Goal: Task Accomplishment & Management: Use online tool/utility

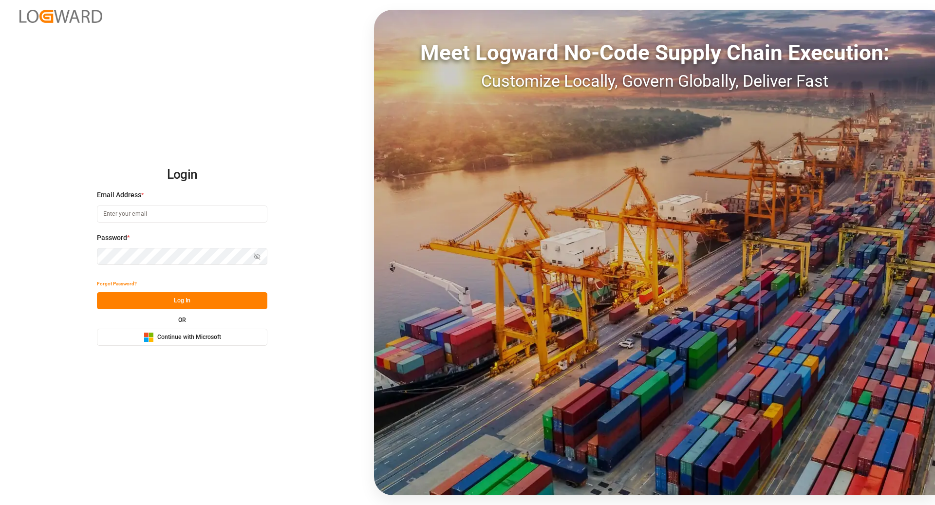
click at [215, 337] on span "Continue with Microsoft" at bounding box center [189, 337] width 64 height 9
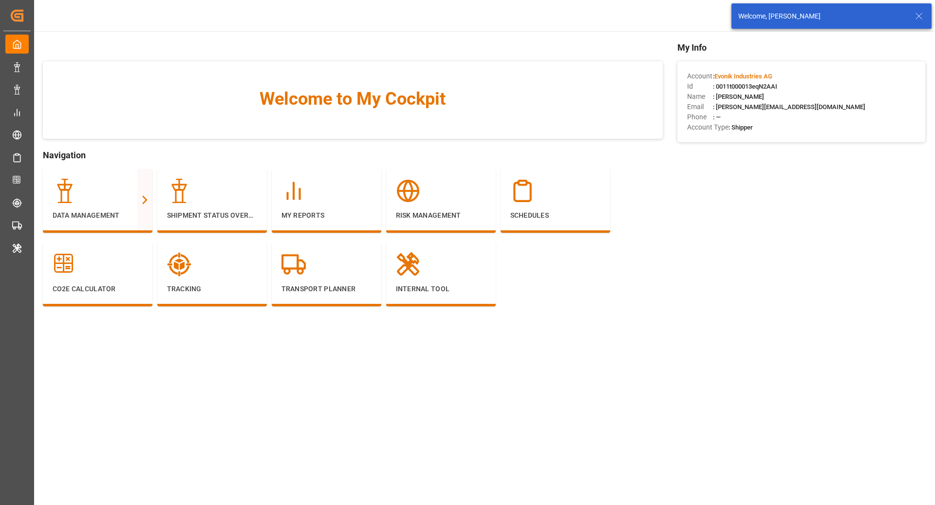
click at [921, 19] on icon at bounding box center [919, 16] width 12 height 12
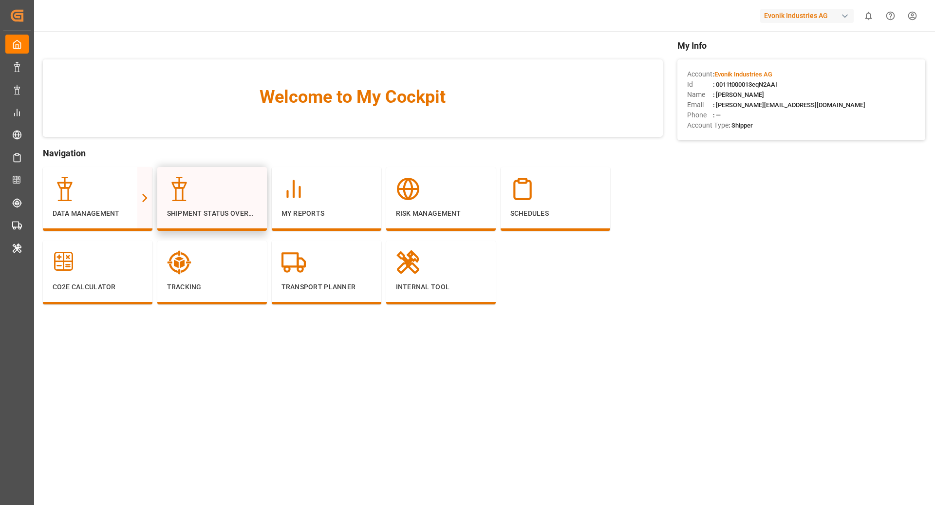
scroll to position [2, 0]
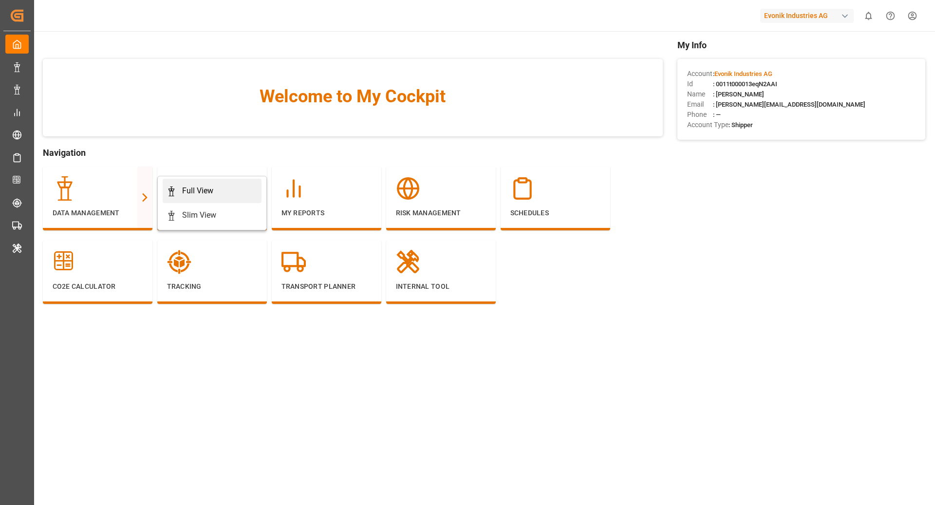
click at [207, 189] on div "Full View" at bounding box center [197, 191] width 31 height 12
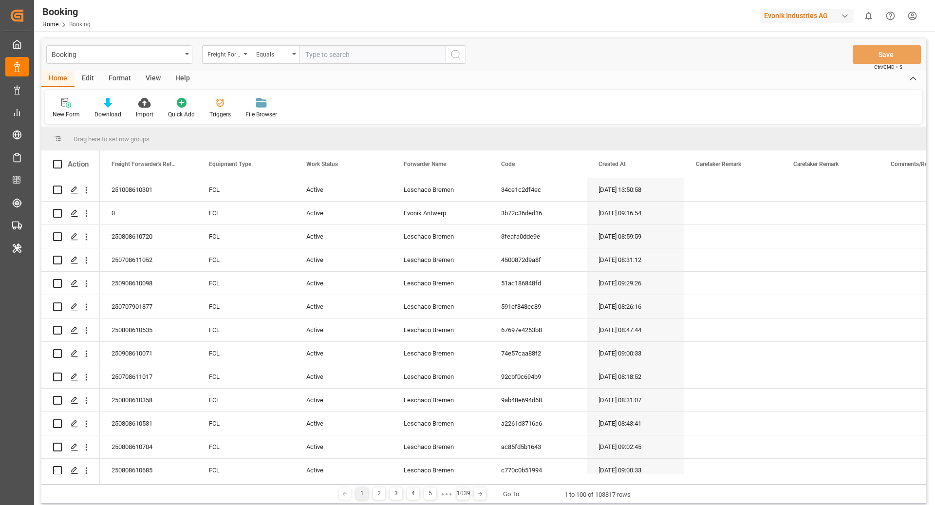
click at [123, 76] on div "Format" at bounding box center [119, 79] width 37 height 17
click at [71, 111] on div "Filter Rows" at bounding box center [67, 114] width 29 height 9
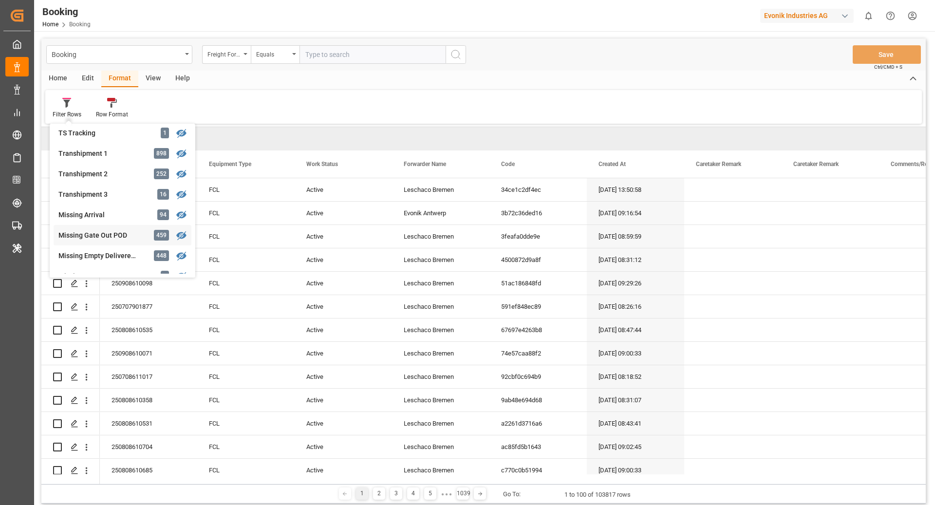
scroll to position [340, 0]
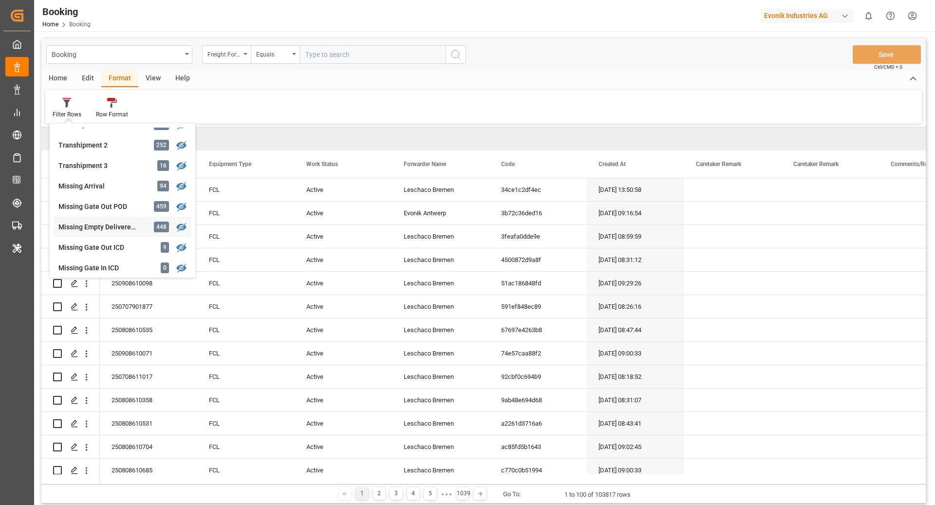
click at [109, 223] on div "Missing Empty Delivered Depot" at bounding box center [100, 227] width 85 height 10
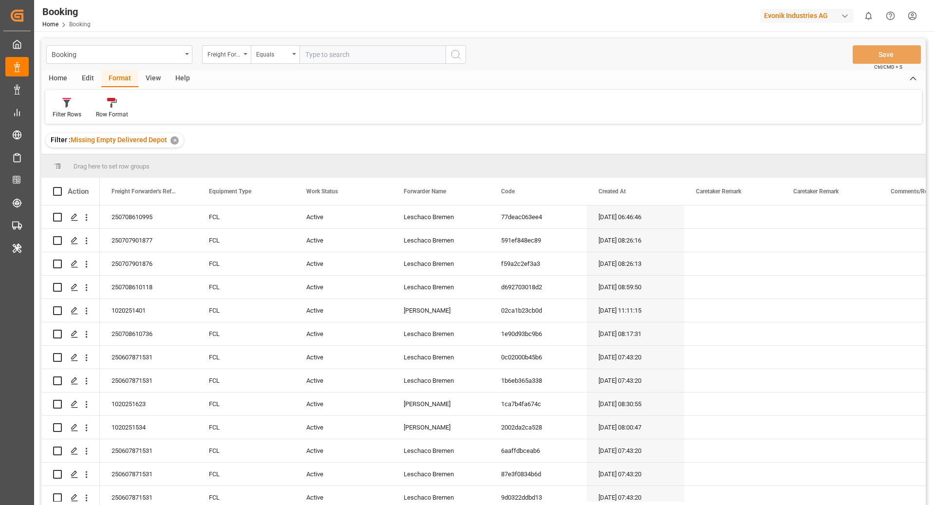
click at [152, 74] on div "View" at bounding box center [153, 79] width 30 height 17
click at [51, 113] on div "Default" at bounding box center [62, 107] width 34 height 21
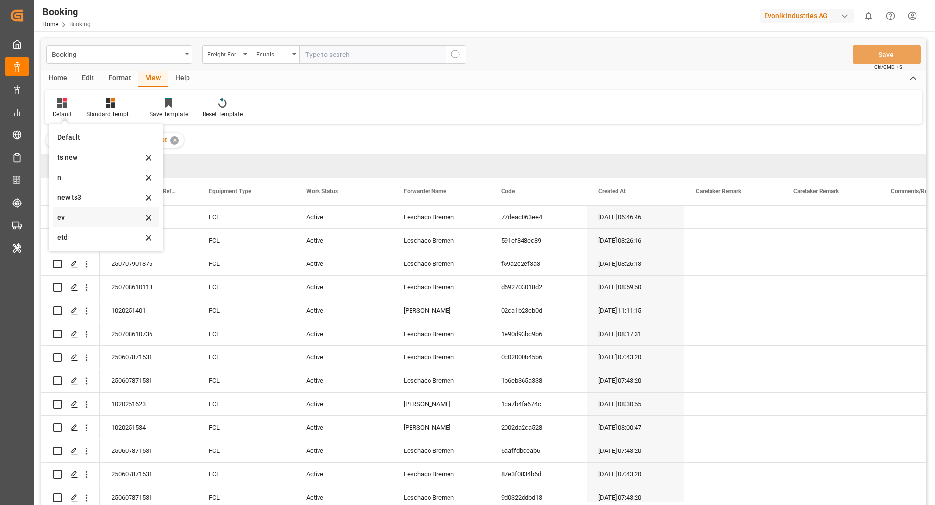
click at [90, 221] on div "ev" at bounding box center [99, 217] width 85 height 10
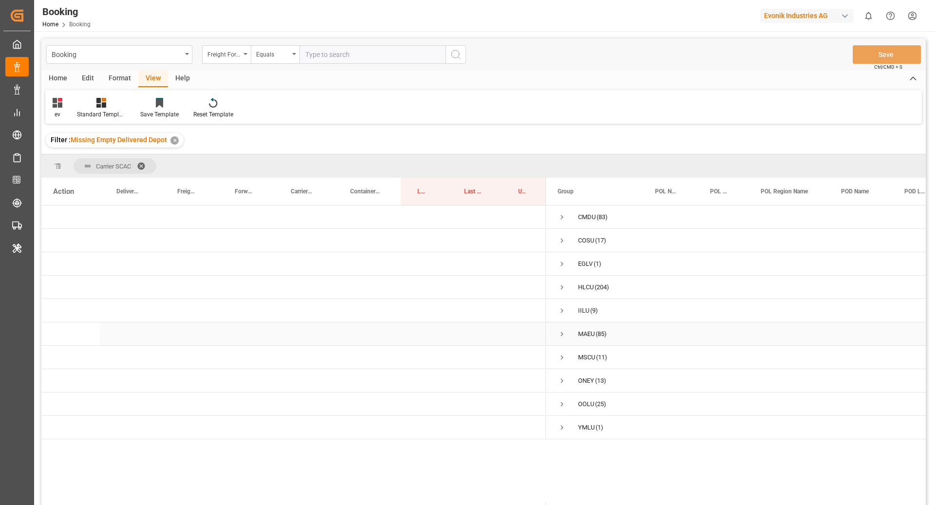
click at [564, 334] on span "Press SPACE to select this row." at bounding box center [562, 334] width 9 height 9
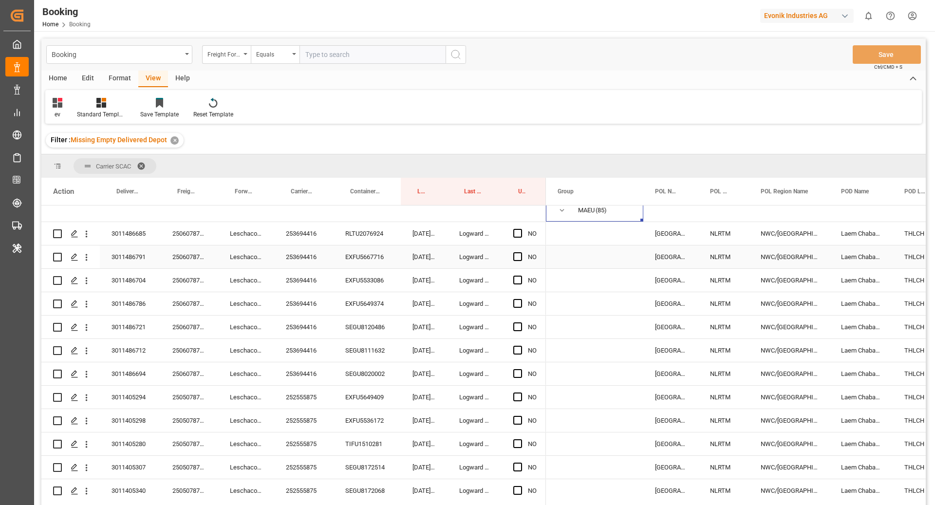
scroll to position [124, 0]
click at [316, 236] on div "253694416" at bounding box center [303, 233] width 59 height 23
click at [517, 232] on span "Press SPACE to select this row." at bounding box center [517, 233] width 9 height 9
click at [521, 229] on input "Press SPACE to select this row." at bounding box center [521, 229] width 0 height 0
drag, startPoint x: 545, startPoint y: 244, endPoint x: 547, endPoint y: 370, distance: 126.2
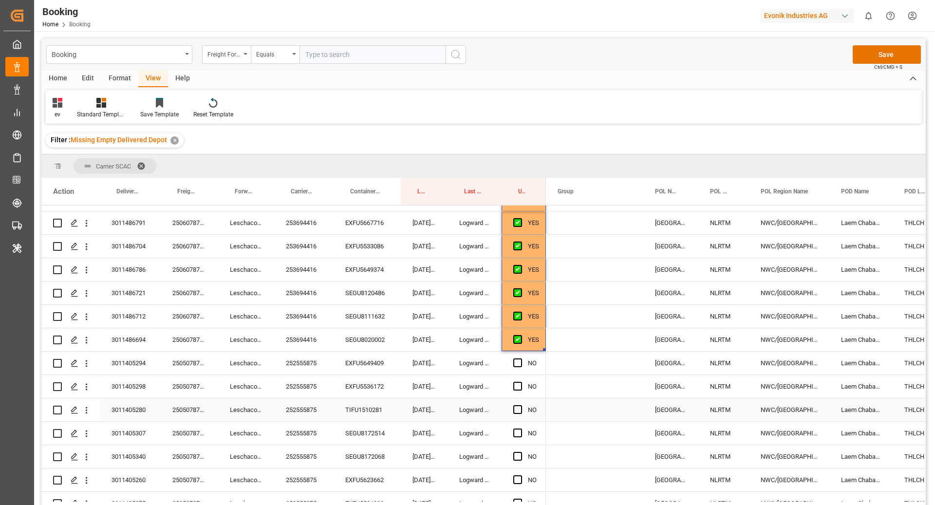
scroll to position [218, 0]
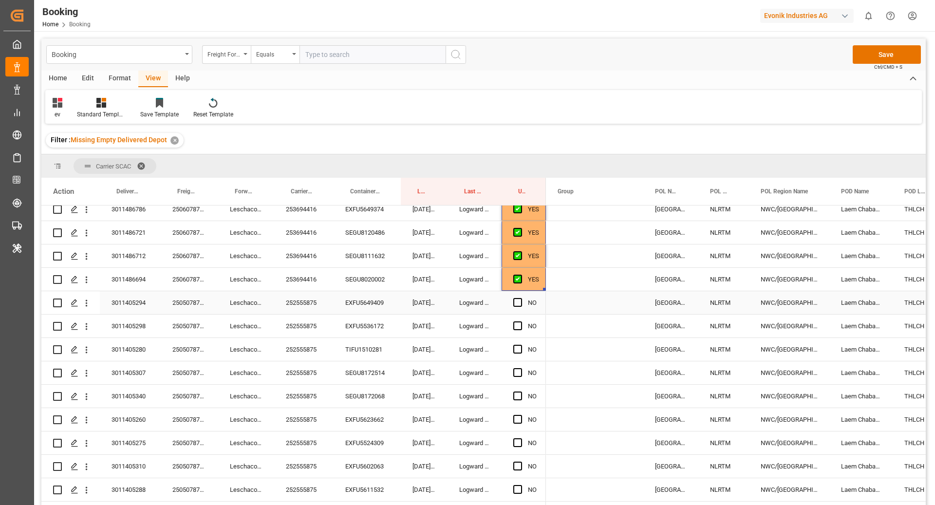
click at [302, 306] on div "252555875" at bounding box center [303, 302] width 59 height 23
